Goal: Task Accomplishment & Management: Complete application form

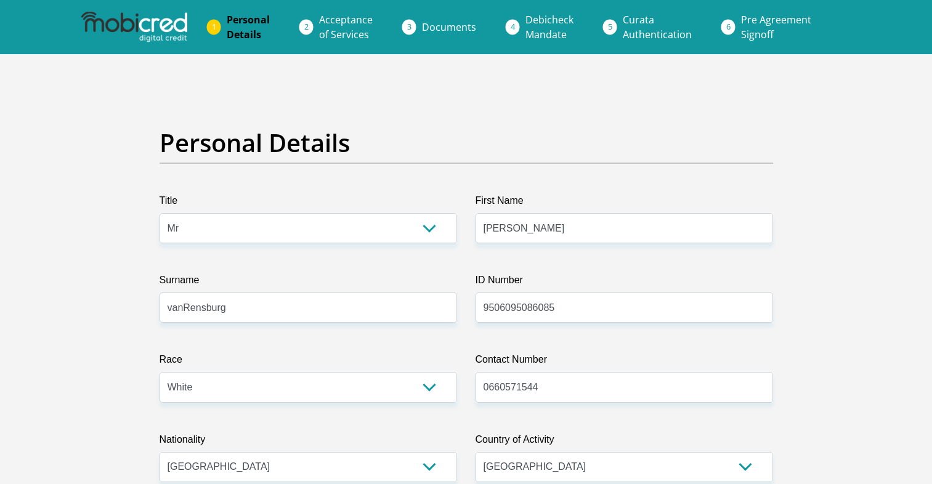
select select "Mr"
select select "4"
select select "ZAF"
select select "afr"
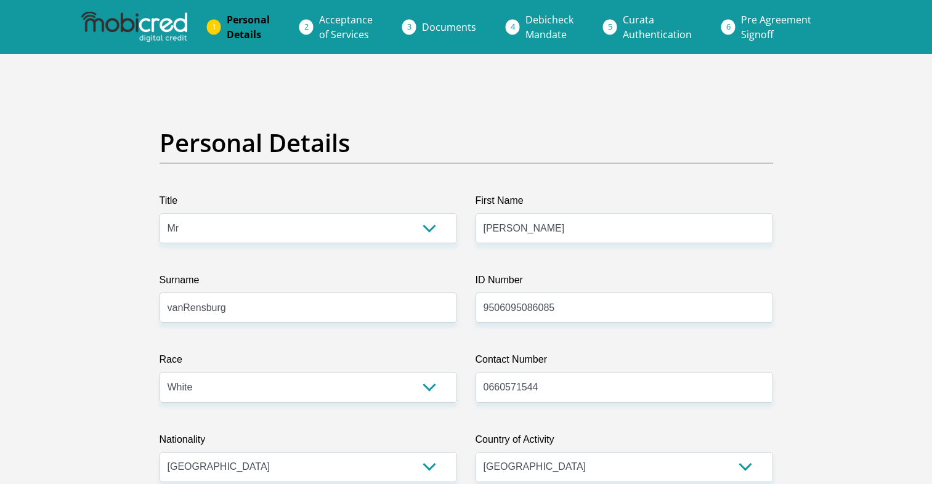
select select "2"
select select "Western Cape"
select select "0"
select select "Company Dwelling"
select select "9"
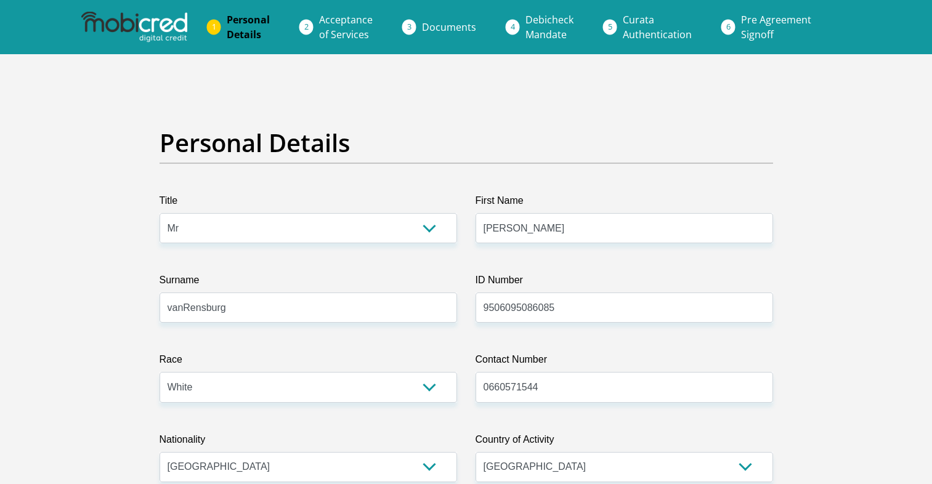
select select "Self-Employed"
select select "24"
select select "4"
select select "SAV"
select select "1"
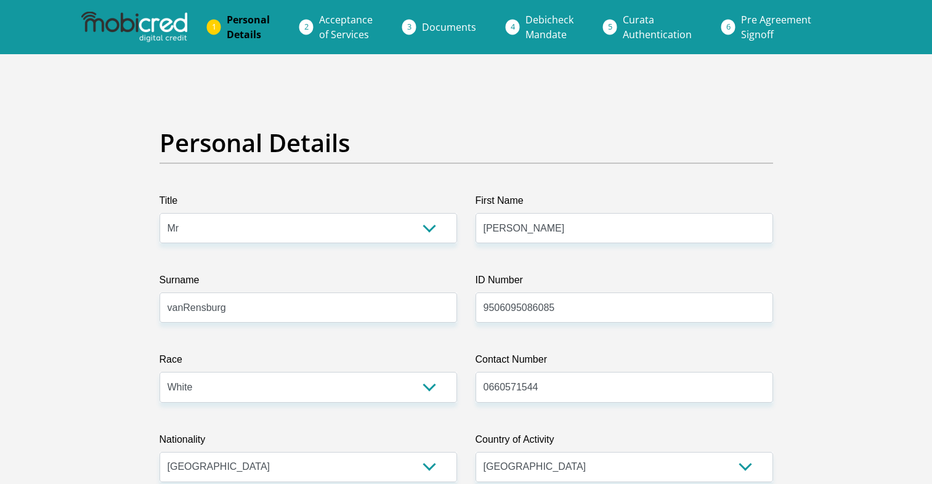
scroll to position [2832, 0]
